Goal: Task Accomplishment & Management: Manage account settings

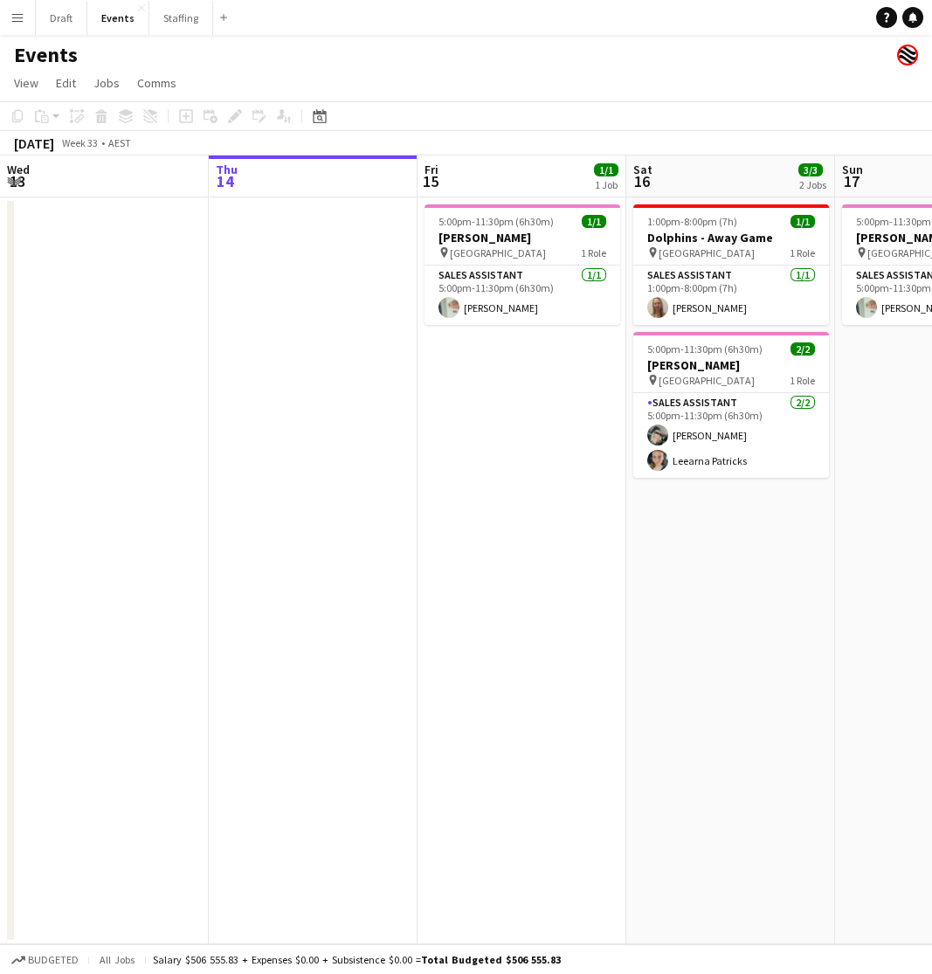
click at [18, 20] on app-icon "Menu" at bounding box center [17, 17] width 14 height 14
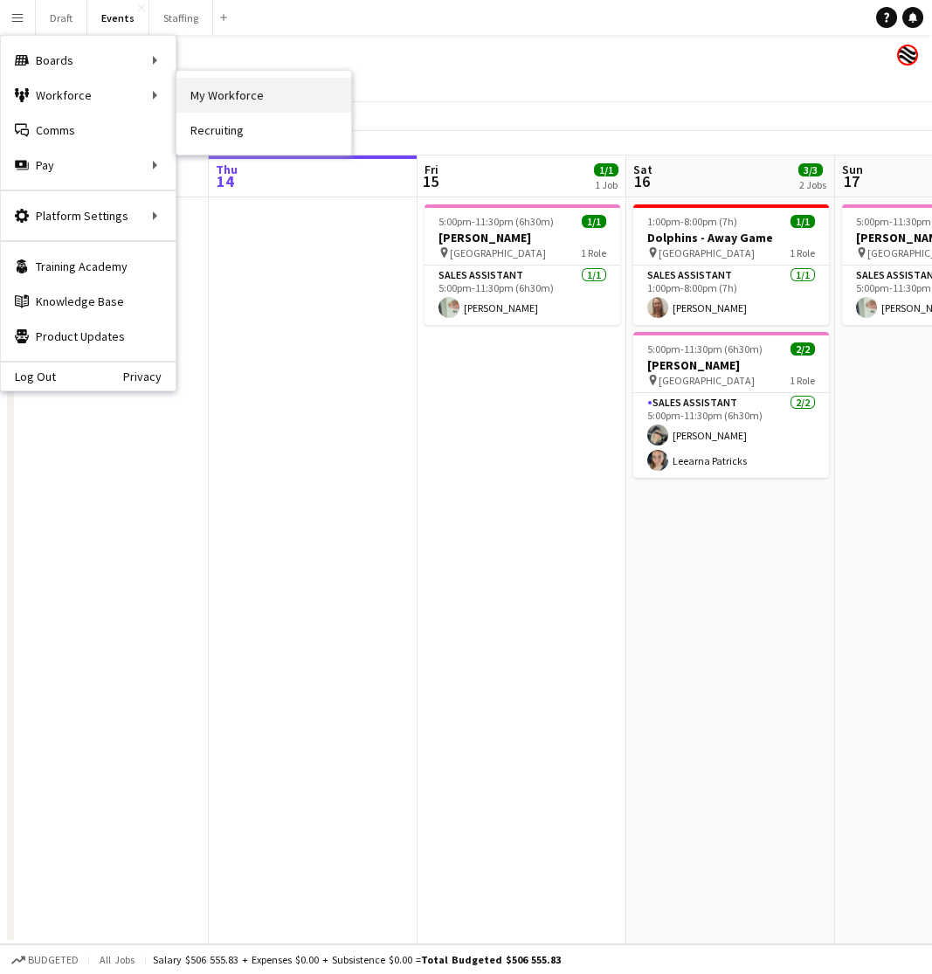
click at [210, 90] on link "My Workforce" at bounding box center [263, 95] width 175 height 35
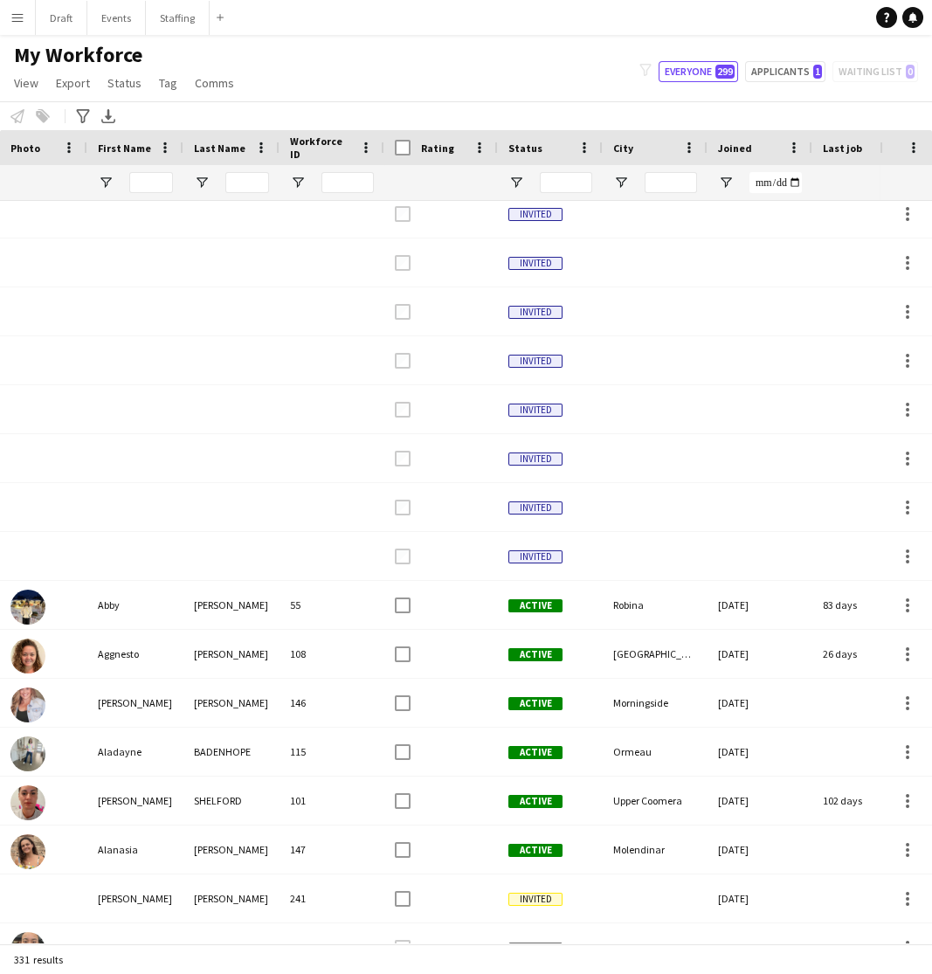
click at [18, 16] on app-icon "Menu" at bounding box center [17, 17] width 14 height 14
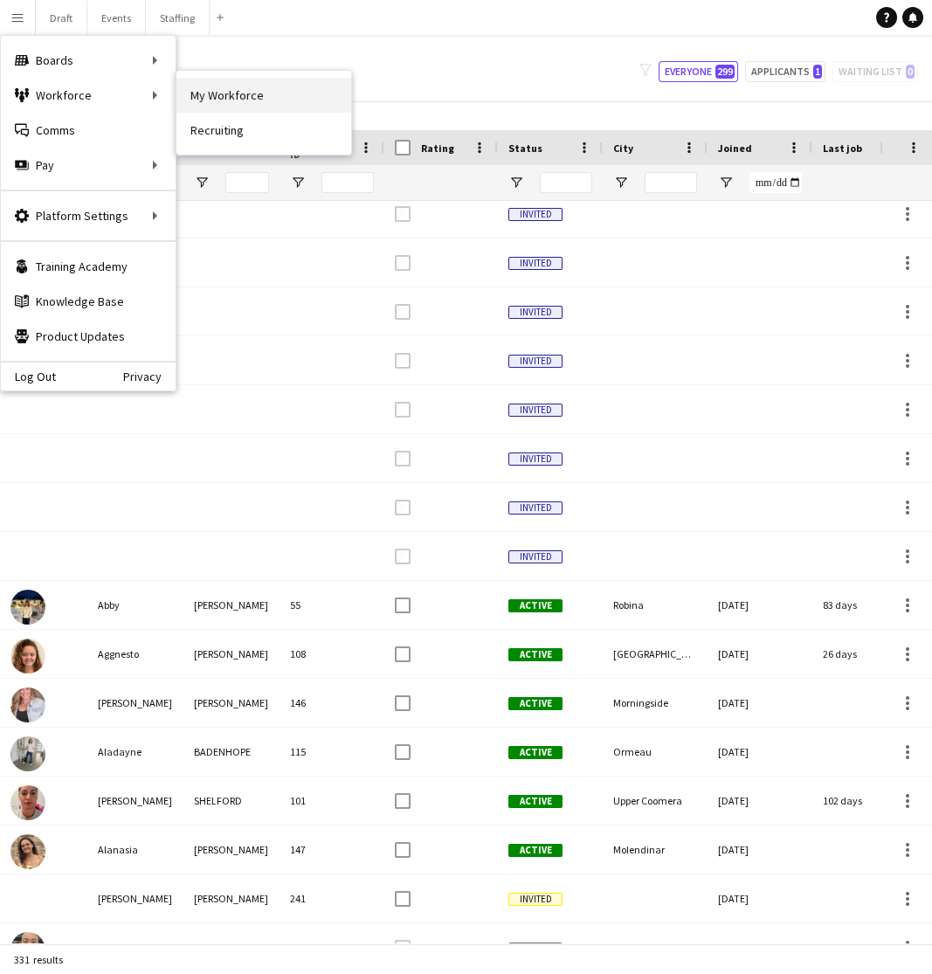
click at [183, 95] on link "My Workforce" at bounding box center [263, 95] width 175 height 35
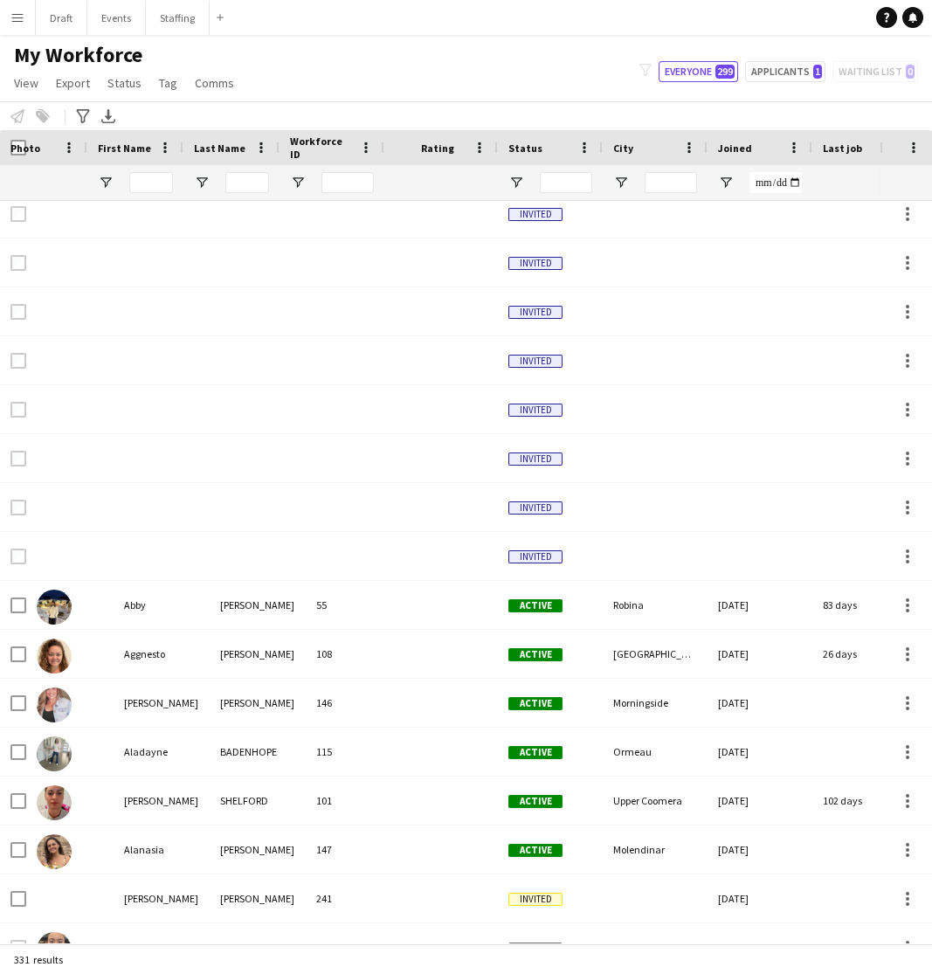
type input "**********"
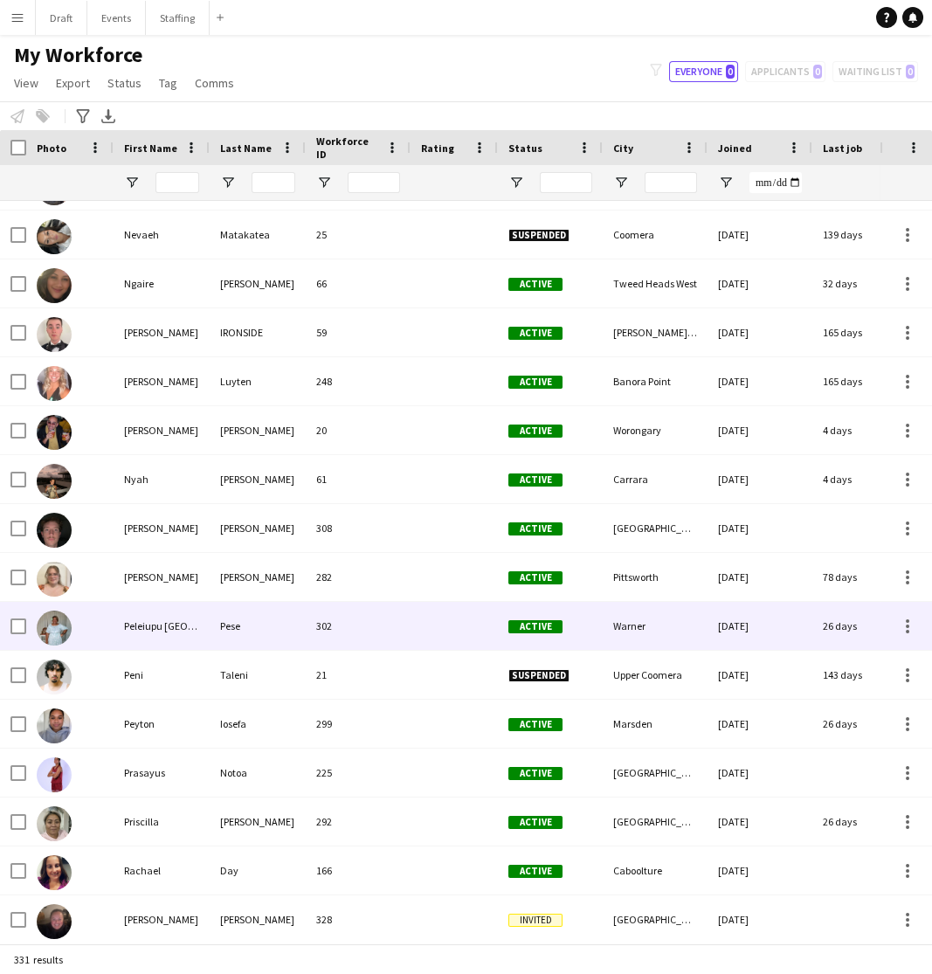
click at [196, 622] on div "Peleiupu [GEOGRAPHIC_DATA]" at bounding box center [162, 626] width 96 height 48
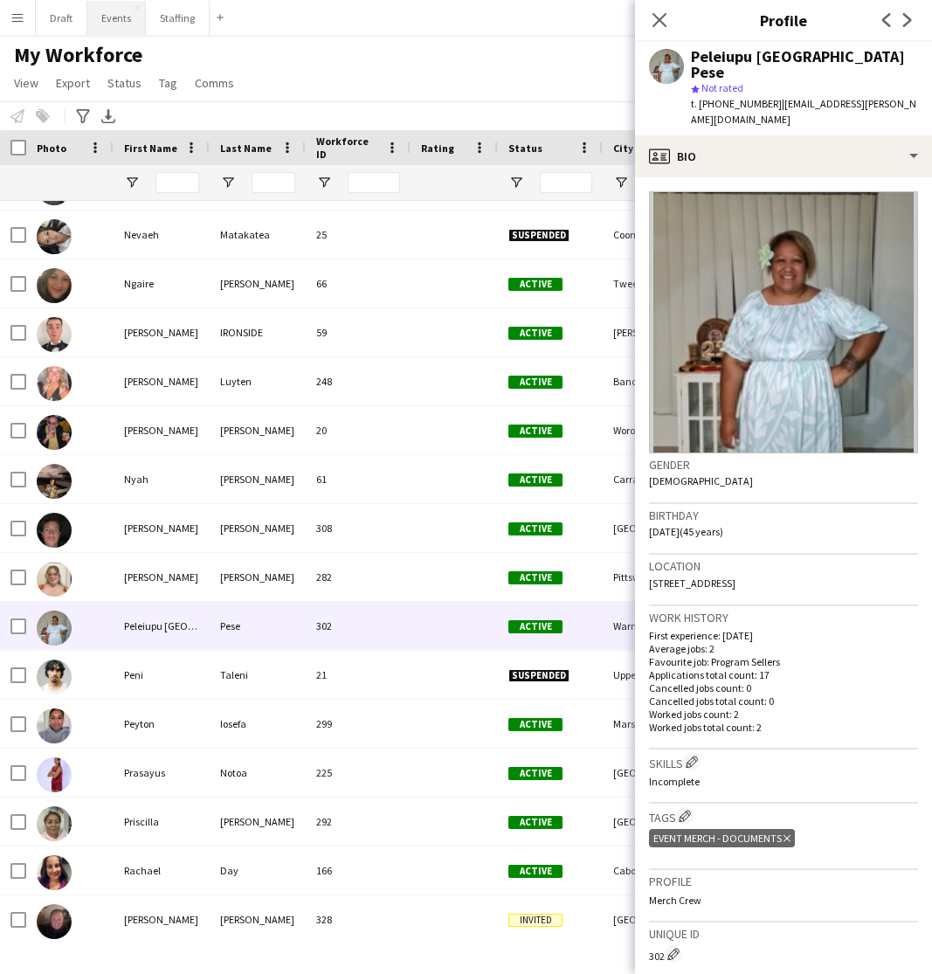
click at [114, 20] on button "Events Close" at bounding box center [116, 18] width 59 height 34
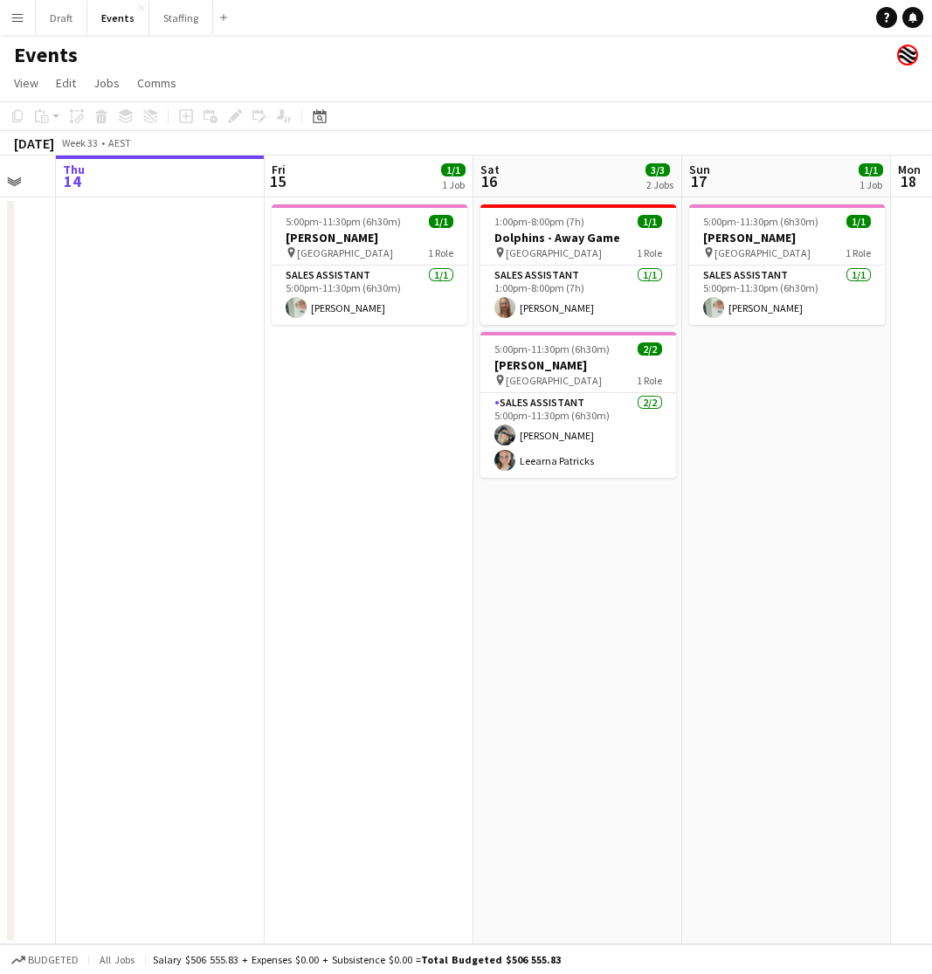
scroll to position [0, 572]
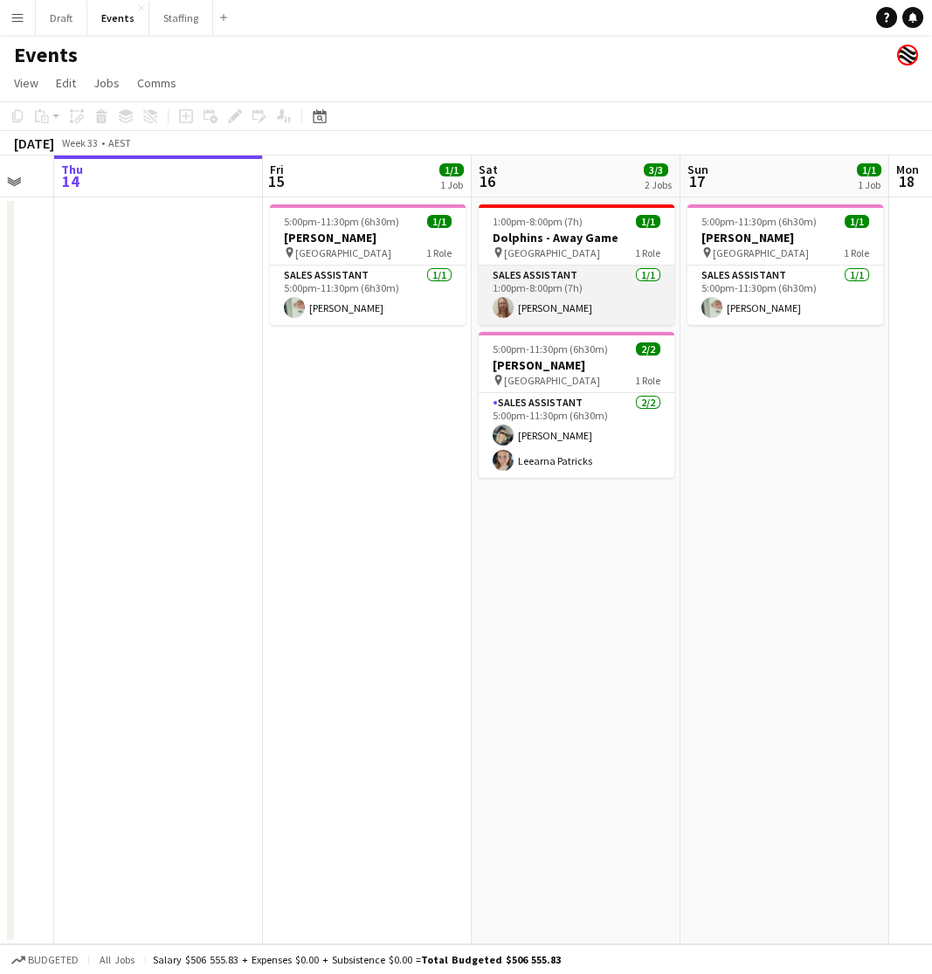
click at [571, 300] on app-card-role "Sales Assistant [DATE] 1:00pm-8:00pm (7h) [PERSON_NAME]" at bounding box center [577, 295] width 196 height 59
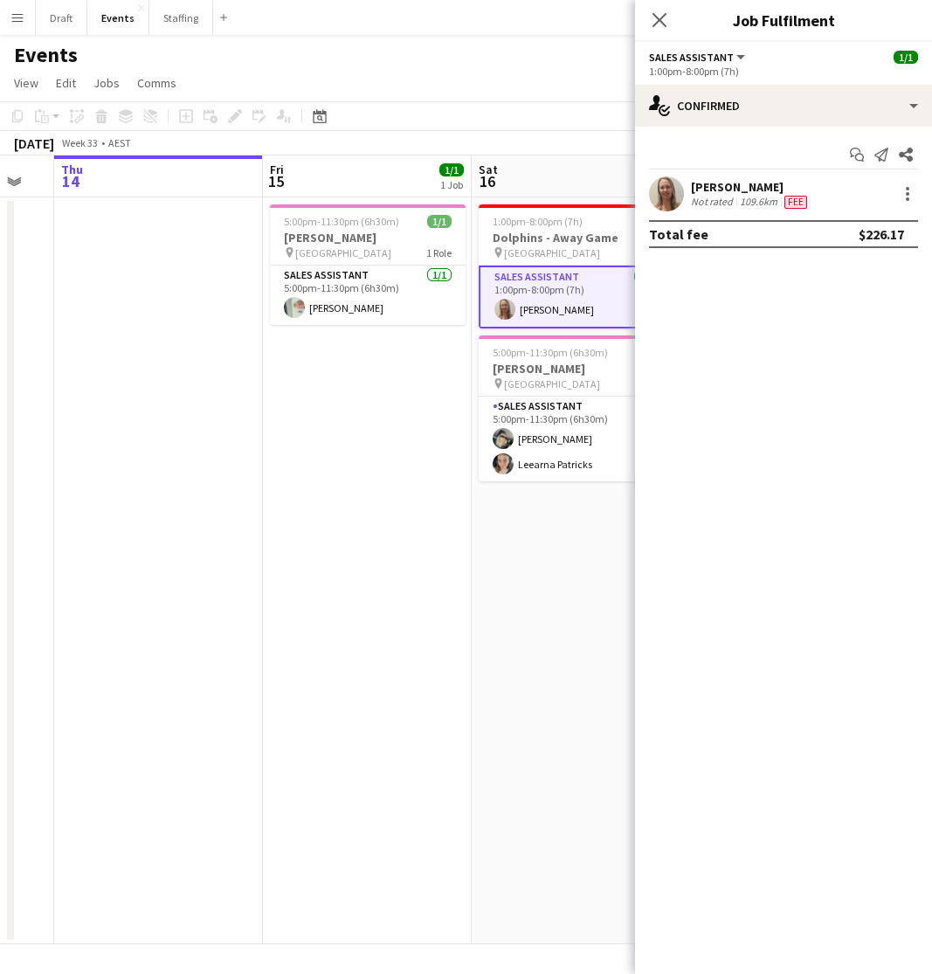
click at [733, 199] on div "Not rated" at bounding box center [713, 202] width 45 height 14
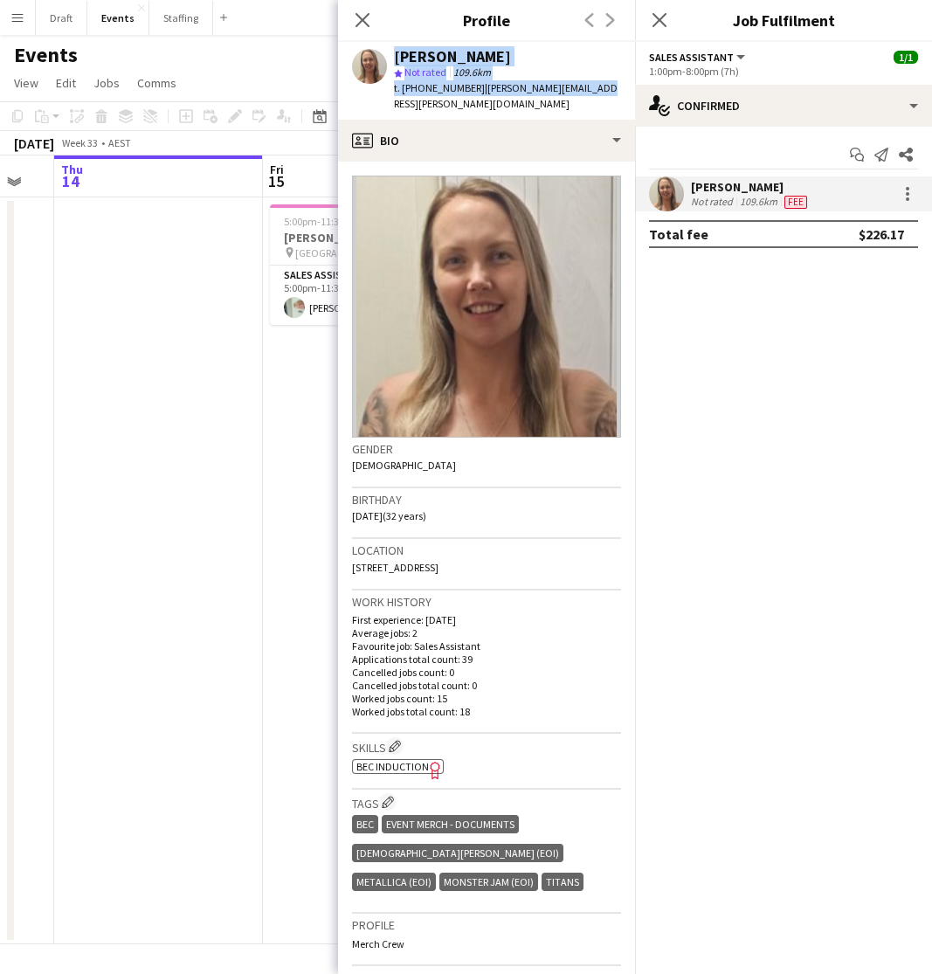
drag, startPoint x: 389, startPoint y: 86, endPoint x: 586, endPoint y: 91, distance: 197.5
click at [586, 91] on div "[PERSON_NAME] star Not rated 109.6km t. [PHONE_NUMBER] | [PERSON_NAME][EMAIL_AD…" at bounding box center [486, 81] width 297 height 78
click at [604, 85] on div "[PERSON_NAME] star Not rated 109.6km t. [PHONE_NUMBER] | [PERSON_NAME][EMAIL_AD…" at bounding box center [486, 81] width 297 height 78
copy div "[PERSON_NAME] star Not rated 109.6km t. [PHONE_NUMBER] | [PERSON_NAME][EMAIL_AD…"
click at [358, 21] on icon "Close pop-in" at bounding box center [362, 19] width 17 height 17
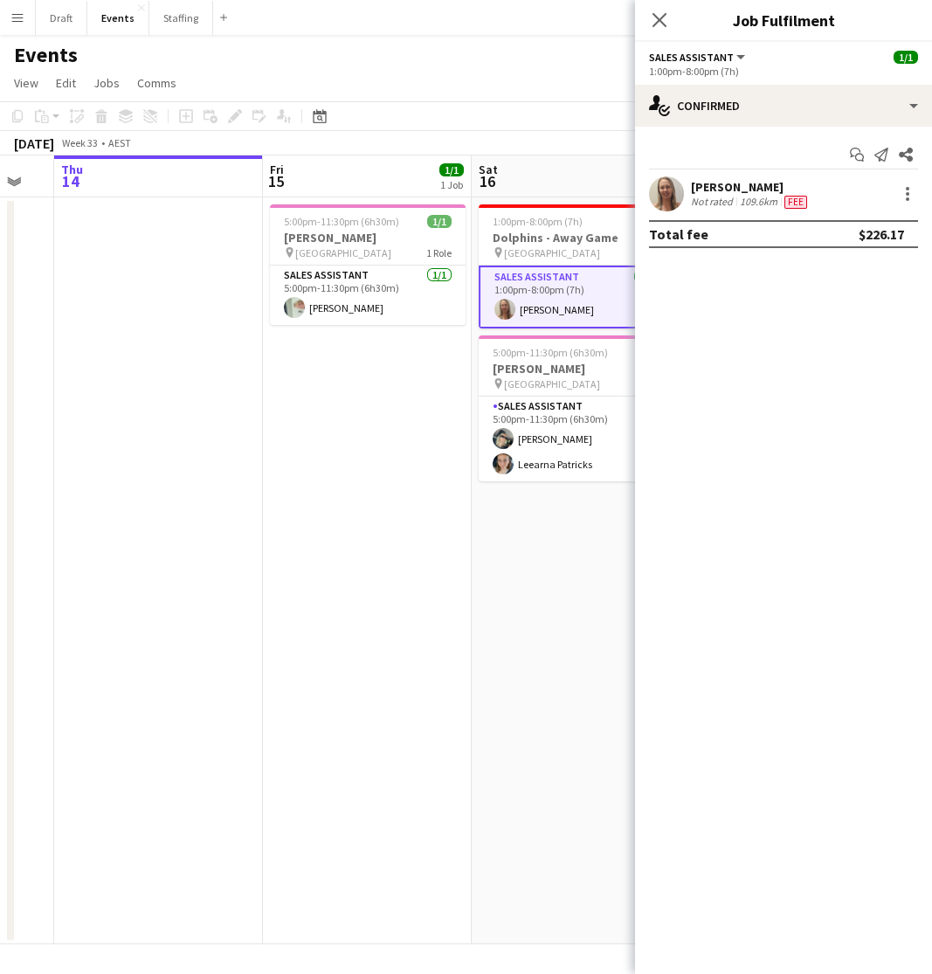
click at [500, 567] on app-date-cell "1:00pm-8:00pm (7h) 1/1 Dolphins - Away Game pin [GEOGRAPHIC_DATA] 1 Role Sales …" at bounding box center [576, 570] width 209 height 747
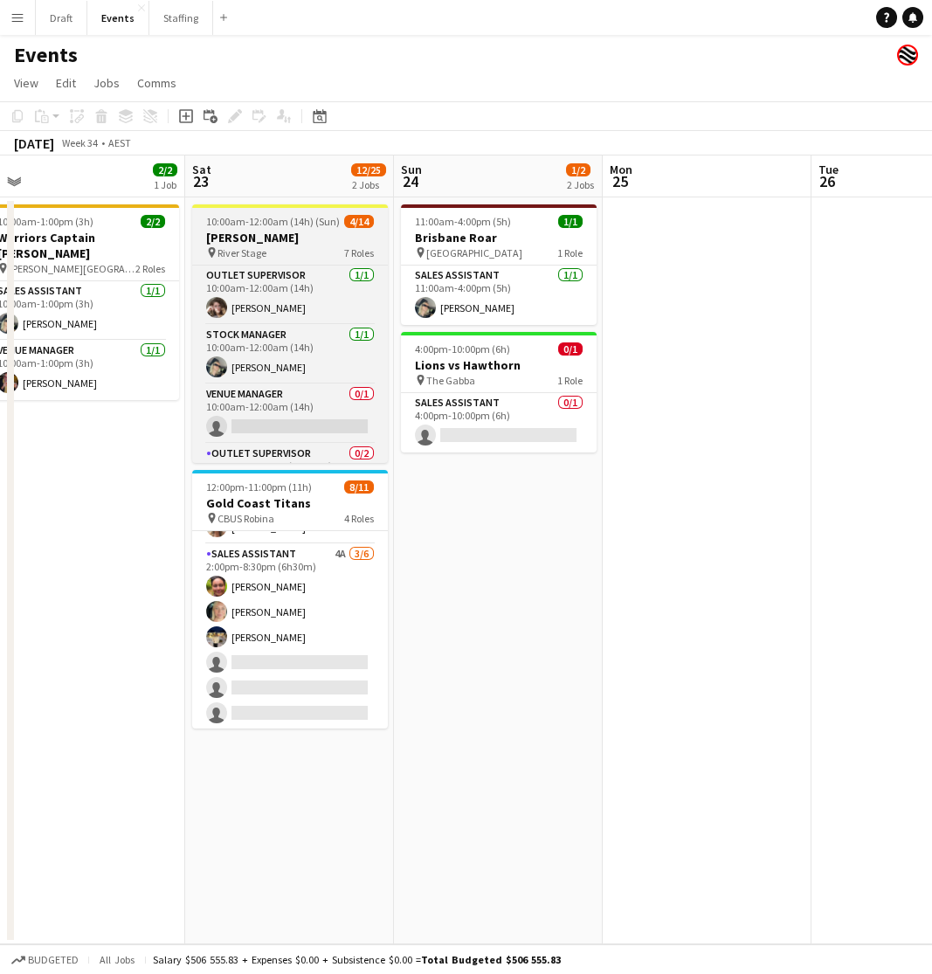
scroll to position [0, 0]
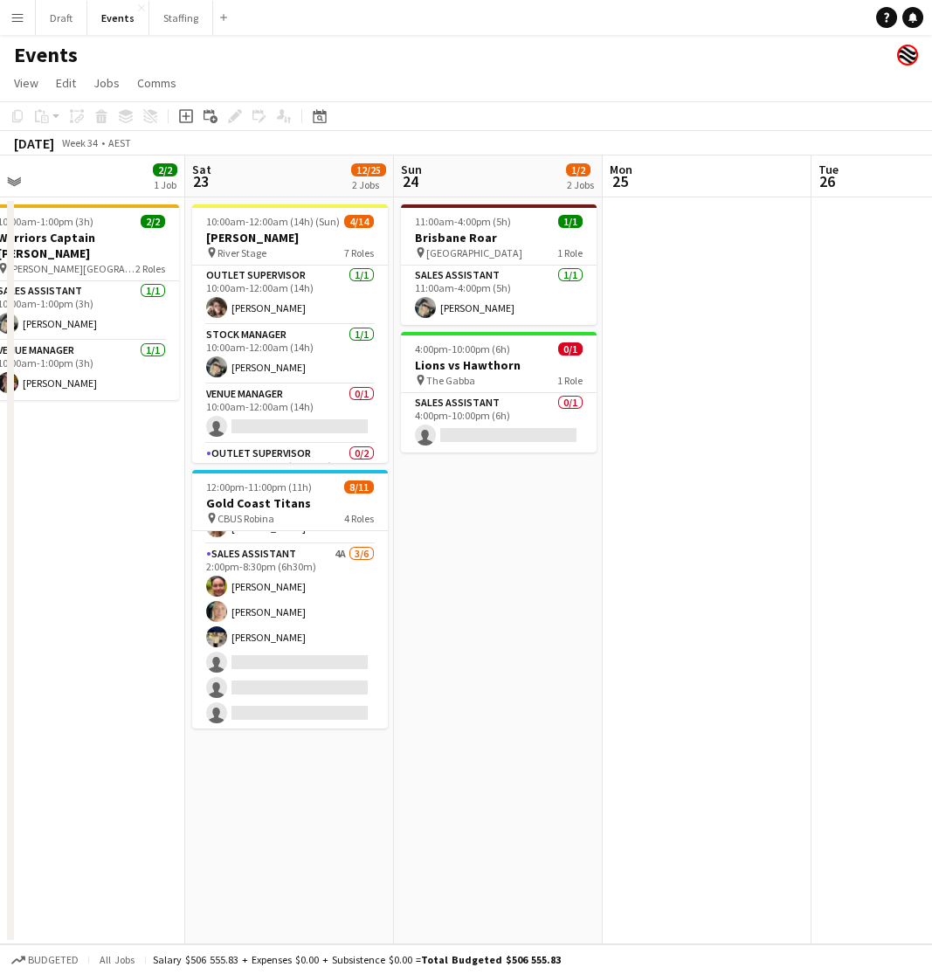
click at [16, 17] on app-icon "Menu" at bounding box center [17, 17] width 14 height 14
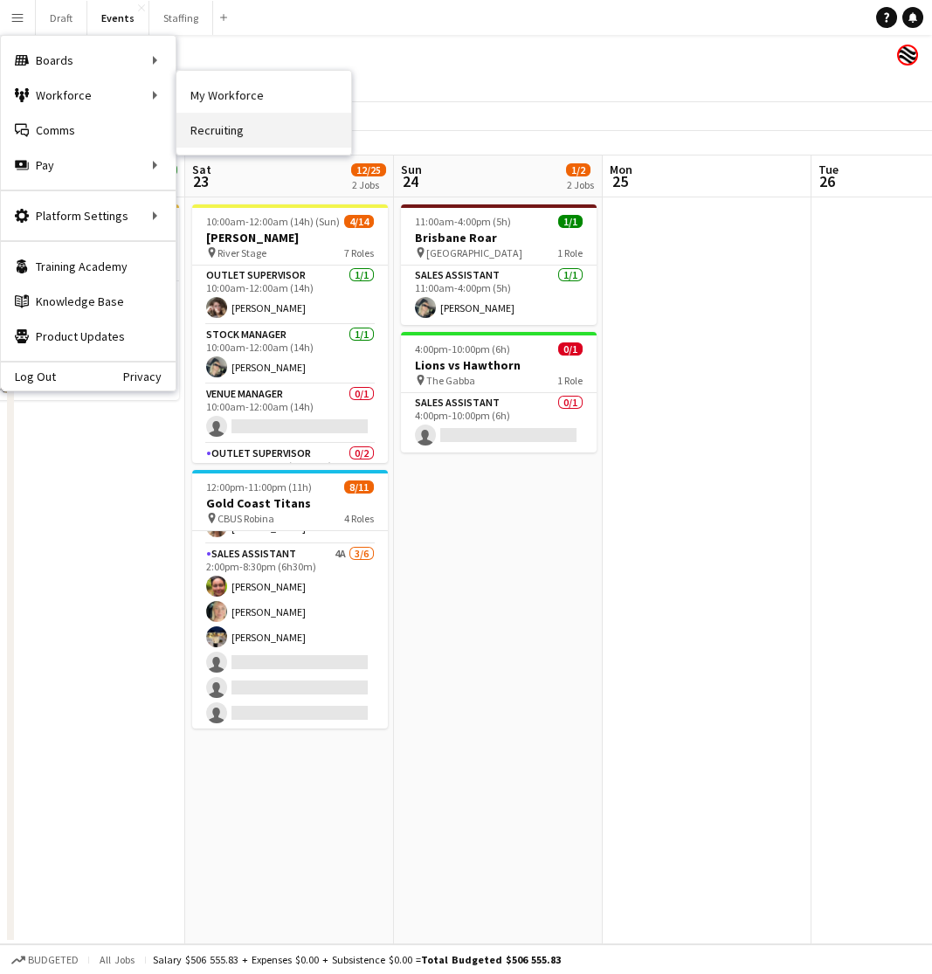
click at [216, 128] on link "Recruiting" at bounding box center [263, 130] width 175 height 35
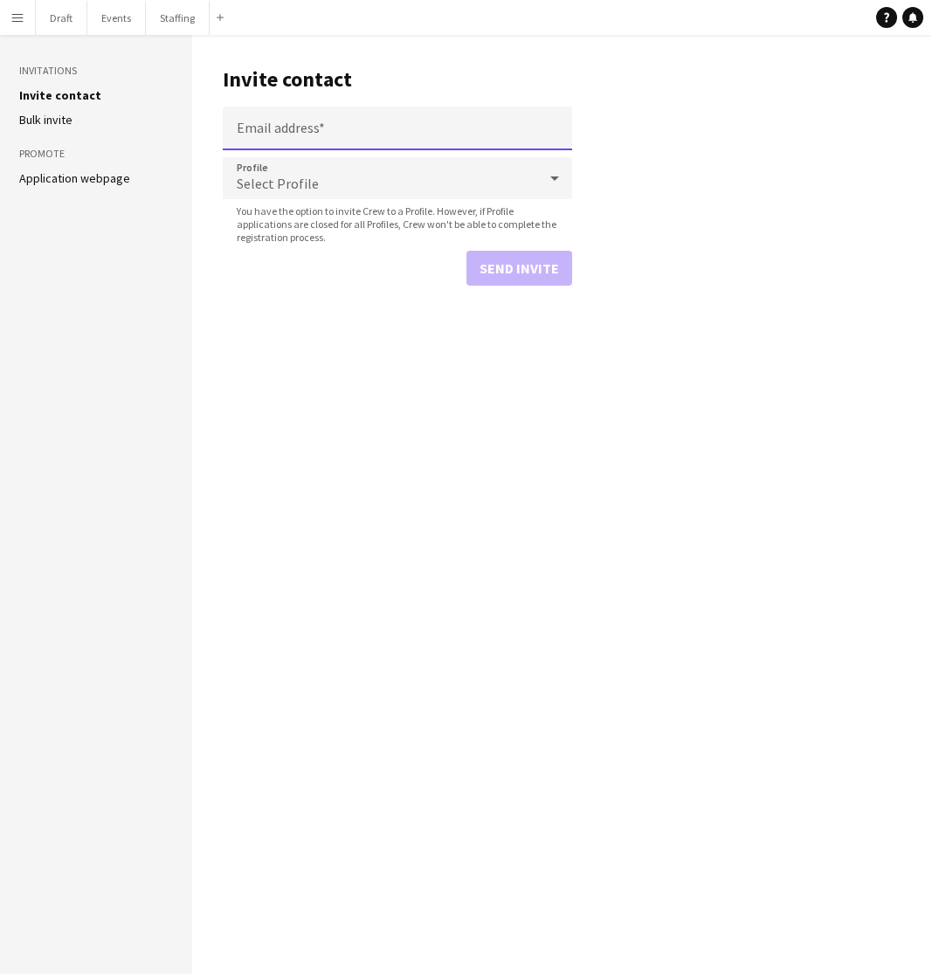
click at [291, 126] on input "Email address" at bounding box center [397, 129] width 349 height 44
type input "**********"
click at [521, 266] on button "Send invite" at bounding box center [519, 268] width 106 height 35
